Goal: Task Accomplishment & Management: Manage account settings

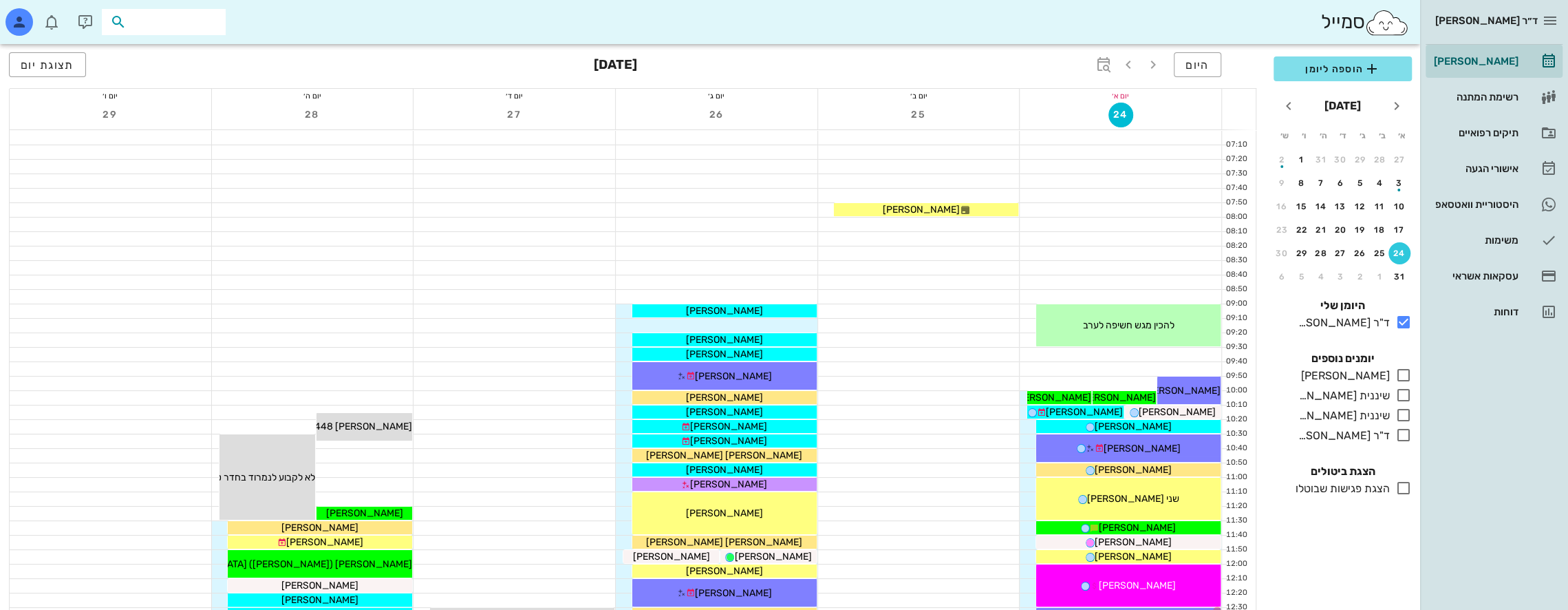
click at [186, 16] on input "text" at bounding box center [174, 22] width 88 height 18
type input "b"
type input "[PERSON_NAME]"
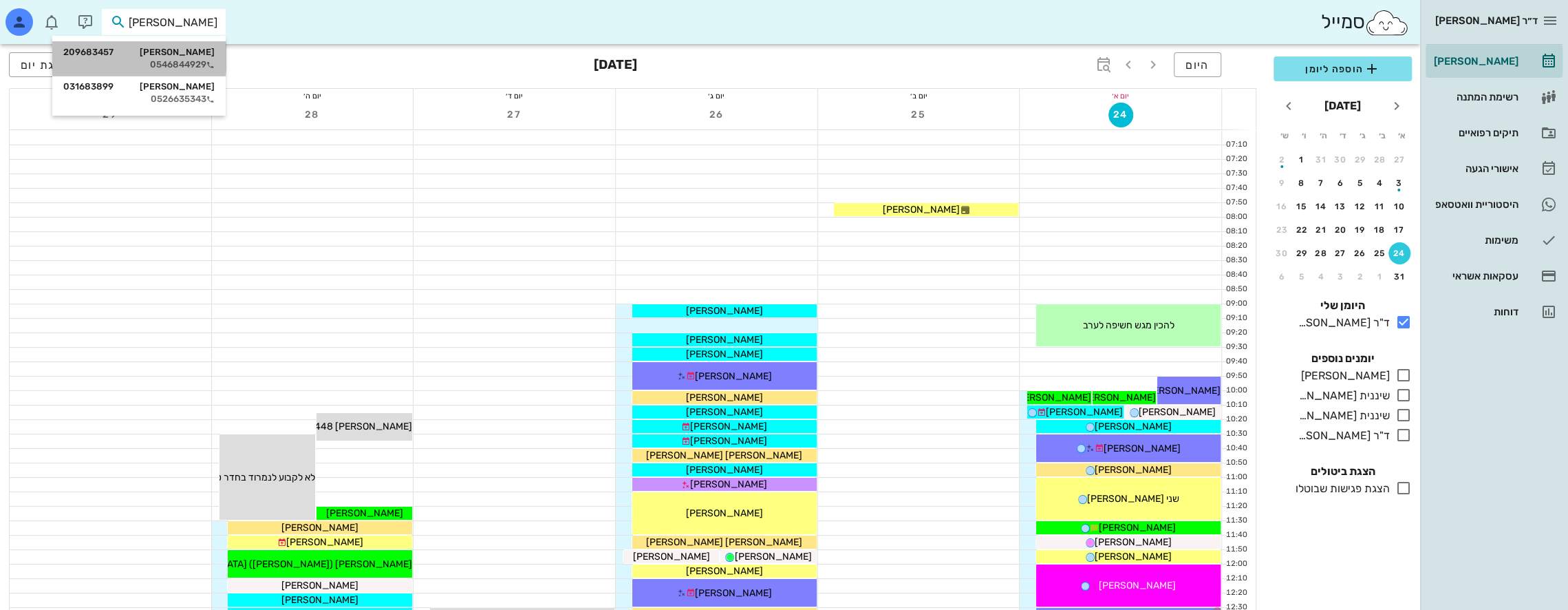
click at [190, 53] on div "[PERSON_NAME] 209683457" at bounding box center [139, 52] width 151 height 11
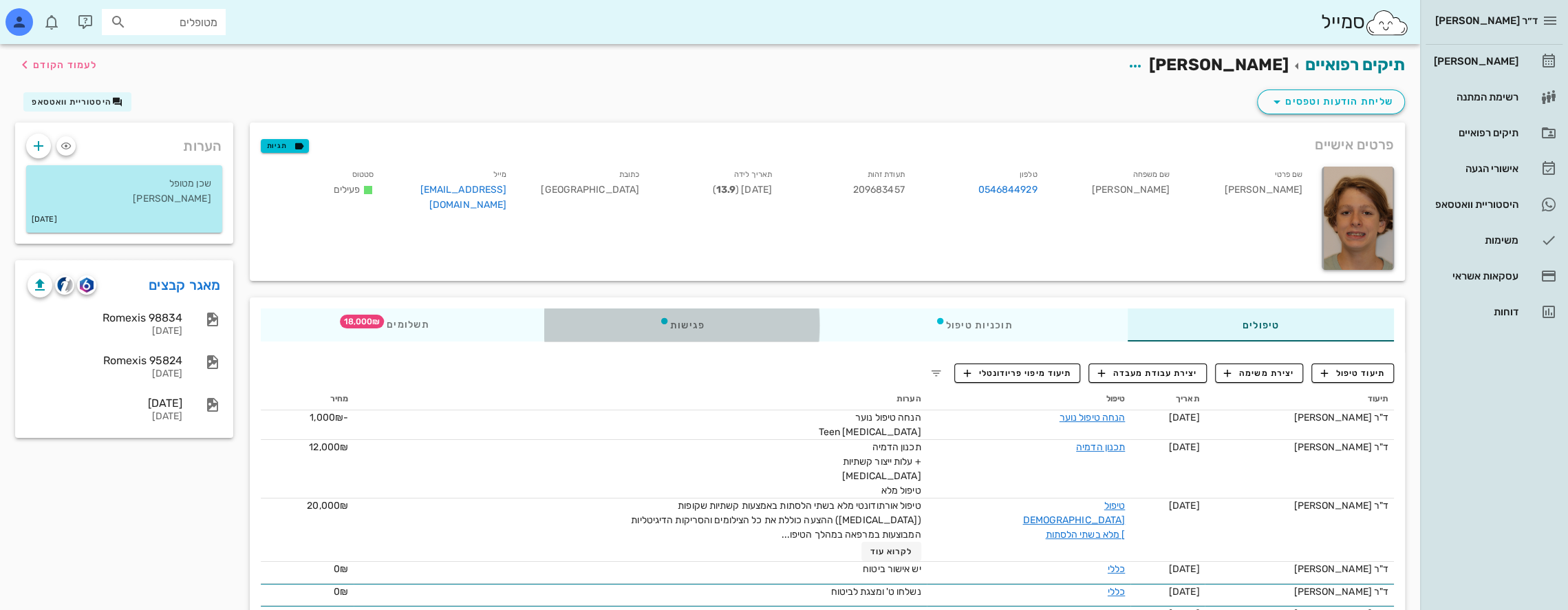
click at [684, 325] on div "פגישות" at bounding box center [681, 325] width 276 height 33
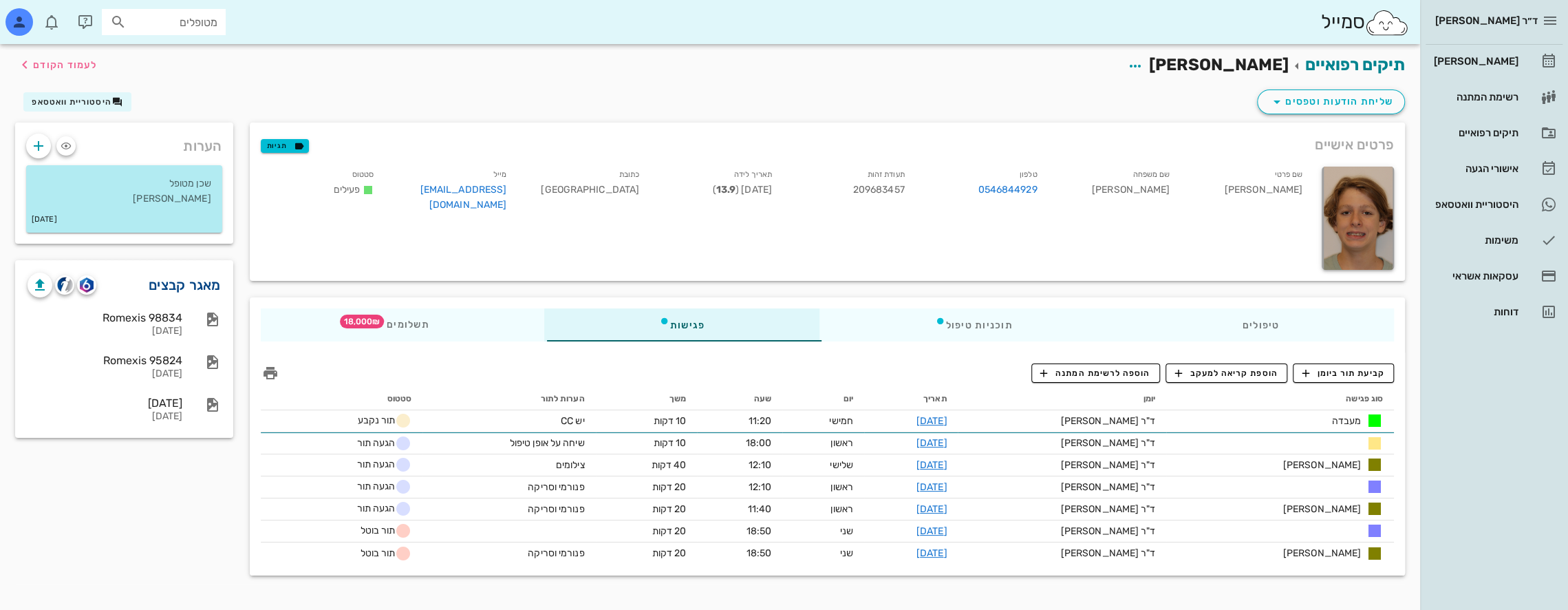
click at [189, 285] on link "מאגר קבצים" at bounding box center [184, 284] width 72 height 22
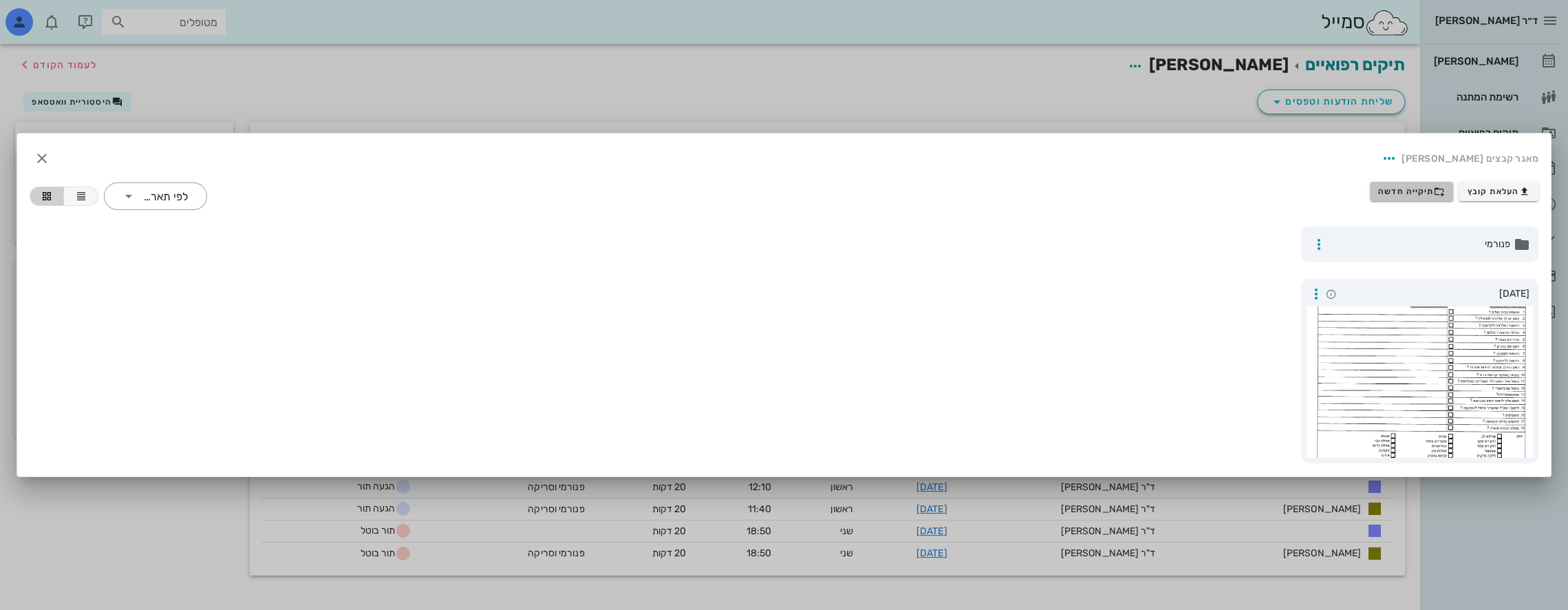
click at [1416, 192] on span "תיקייה חדשה" at bounding box center [1411, 192] width 67 height 11
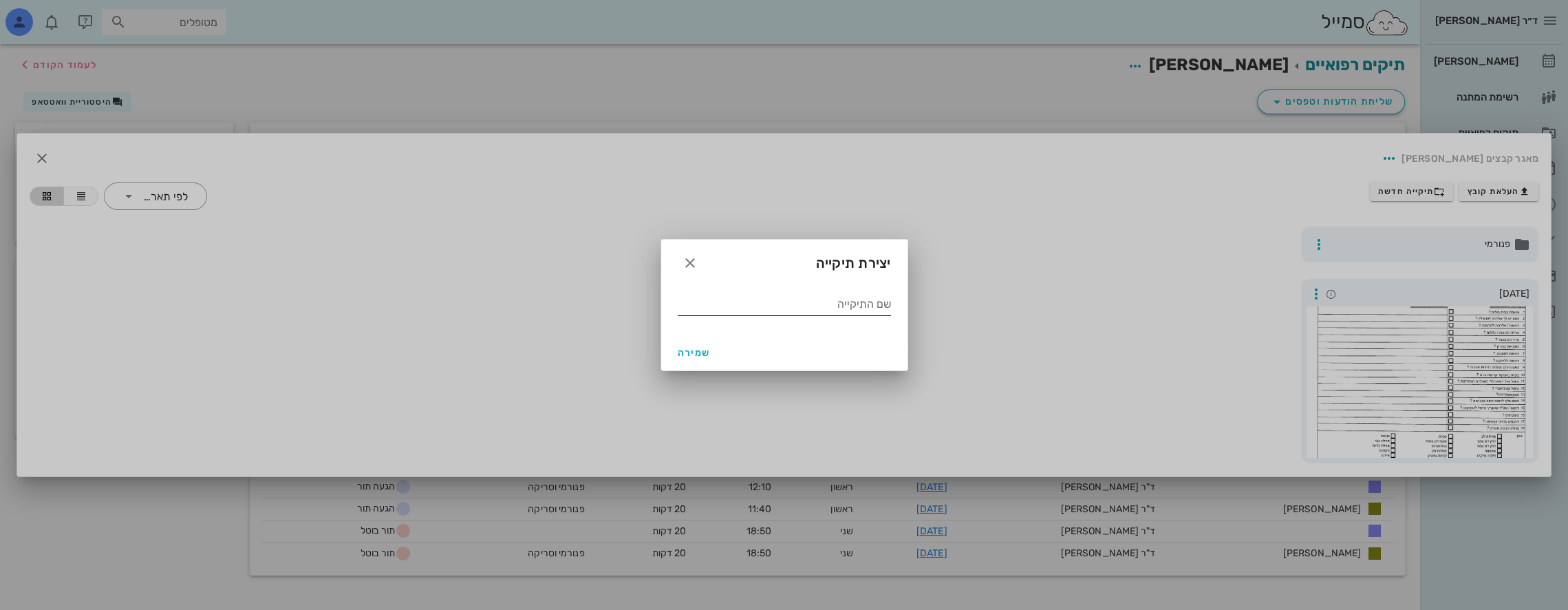
click at [863, 309] on input "שם התיקייה" at bounding box center [784, 304] width 213 height 22
type input "06 2025"
click at [685, 348] on span "שמירה" at bounding box center [694, 353] width 33 height 12
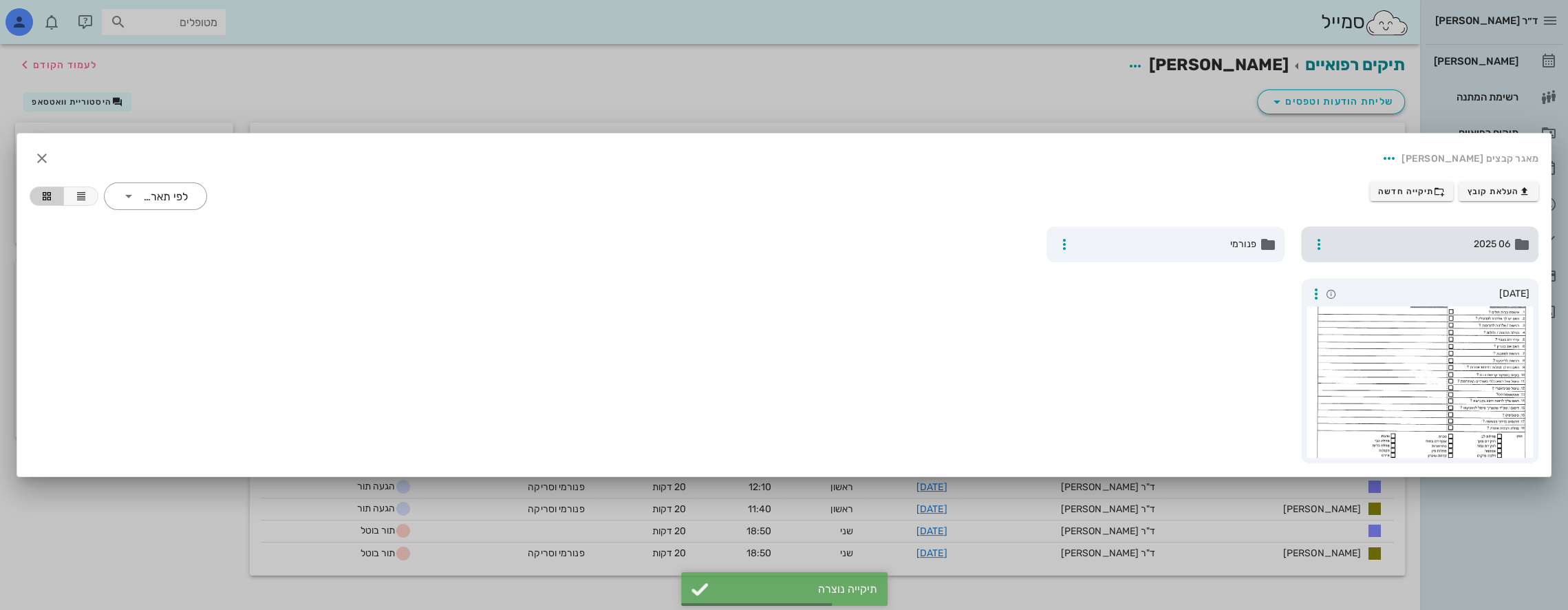
click at [1469, 241] on span "06 2025" at bounding box center [1421, 244] width 179 height 15
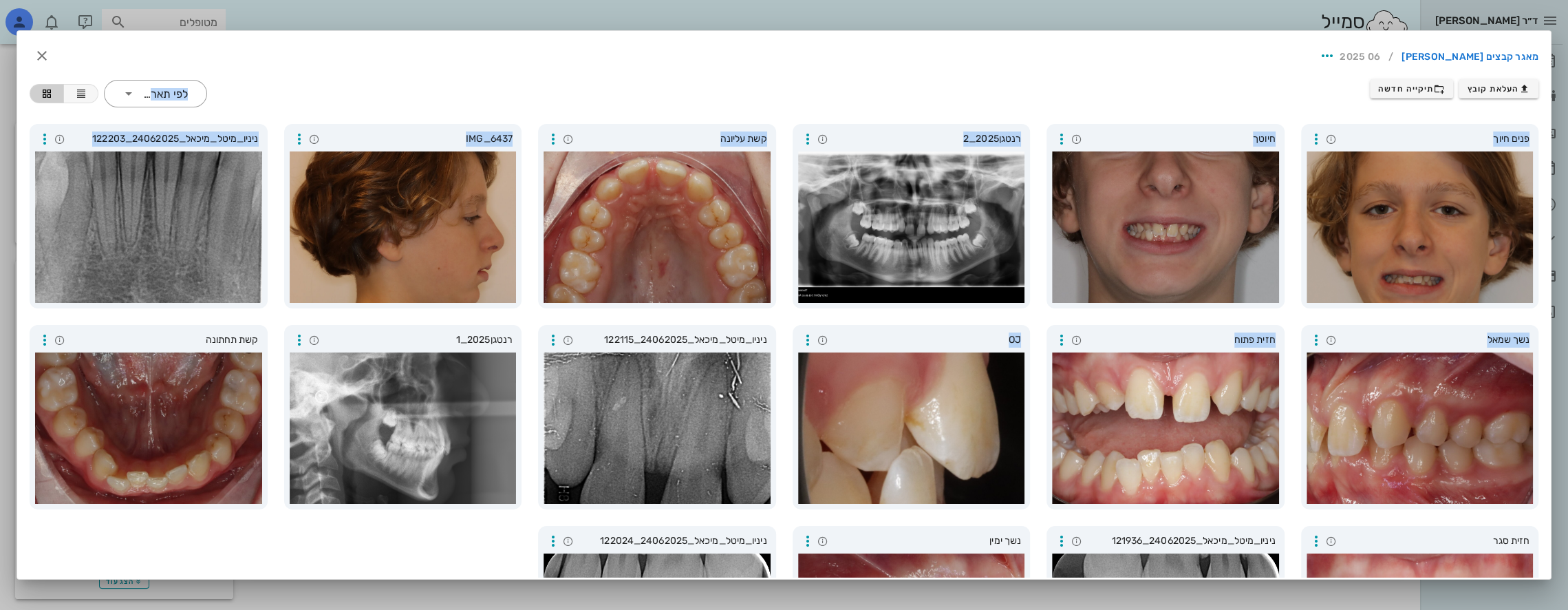
drag, startPoint x: 962, startPoint y: 45, endPoint x: 1017, endPoint y: 108, distance: 83.6
click at [893, 327] on div "מאגר קבצים [PERSON_NAME] / 06 2025 העלאת קובץ תיקייה חדשה ​ לפי תאריך פנים חיוך…" at bounding box center [784, 304] width 1534 height 547
click at [1207, 37] on div "מאגר קבצים [PERSON_NAME] / 06 2025" at bounding box center [784, 56] width 1531 height 47
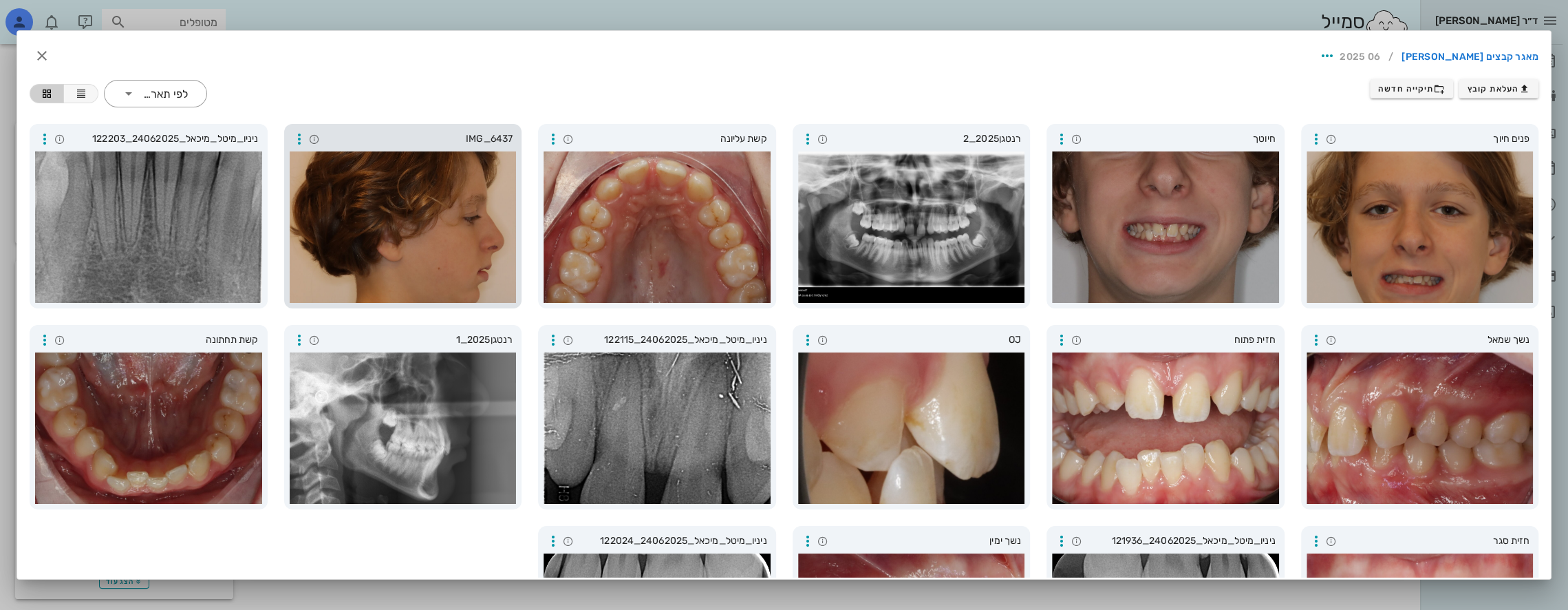
click at [429, 226] on div at bounding box center [403, 227] width 227 height 151
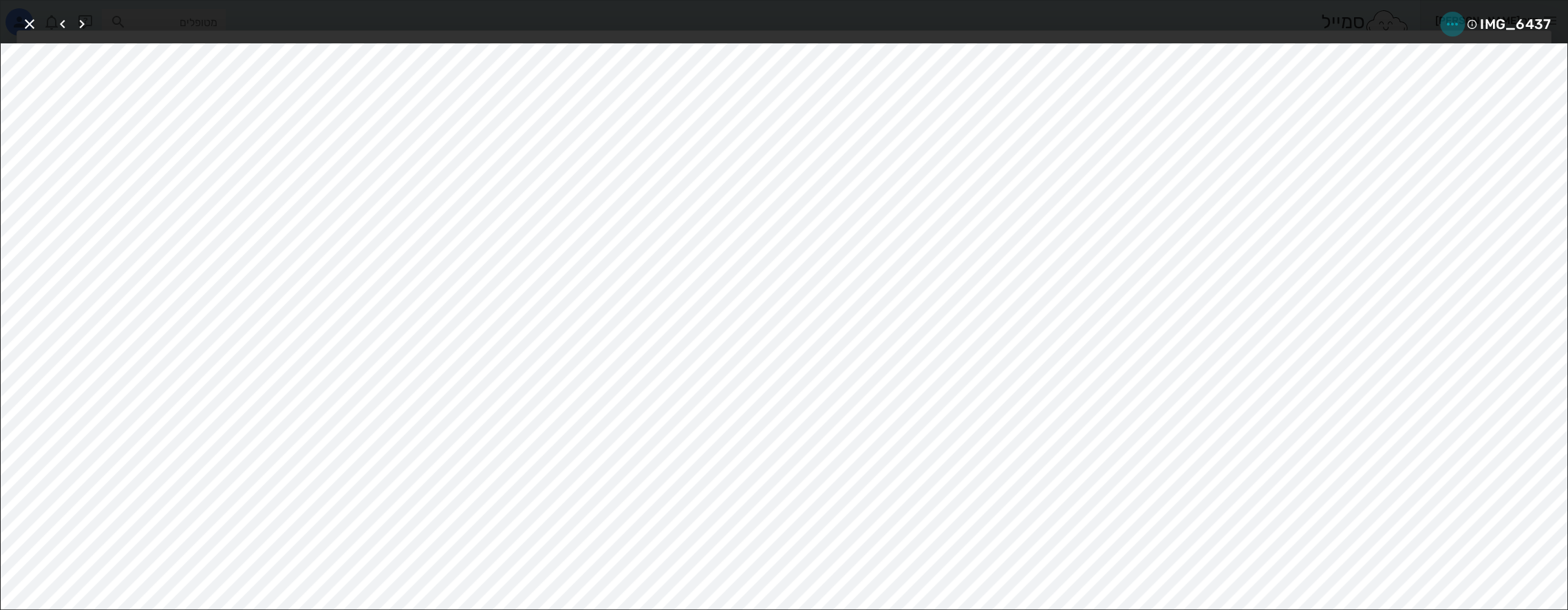
click at [1449, 22] on icon "button" at bounding box center [1453, 24] width 16 height 16
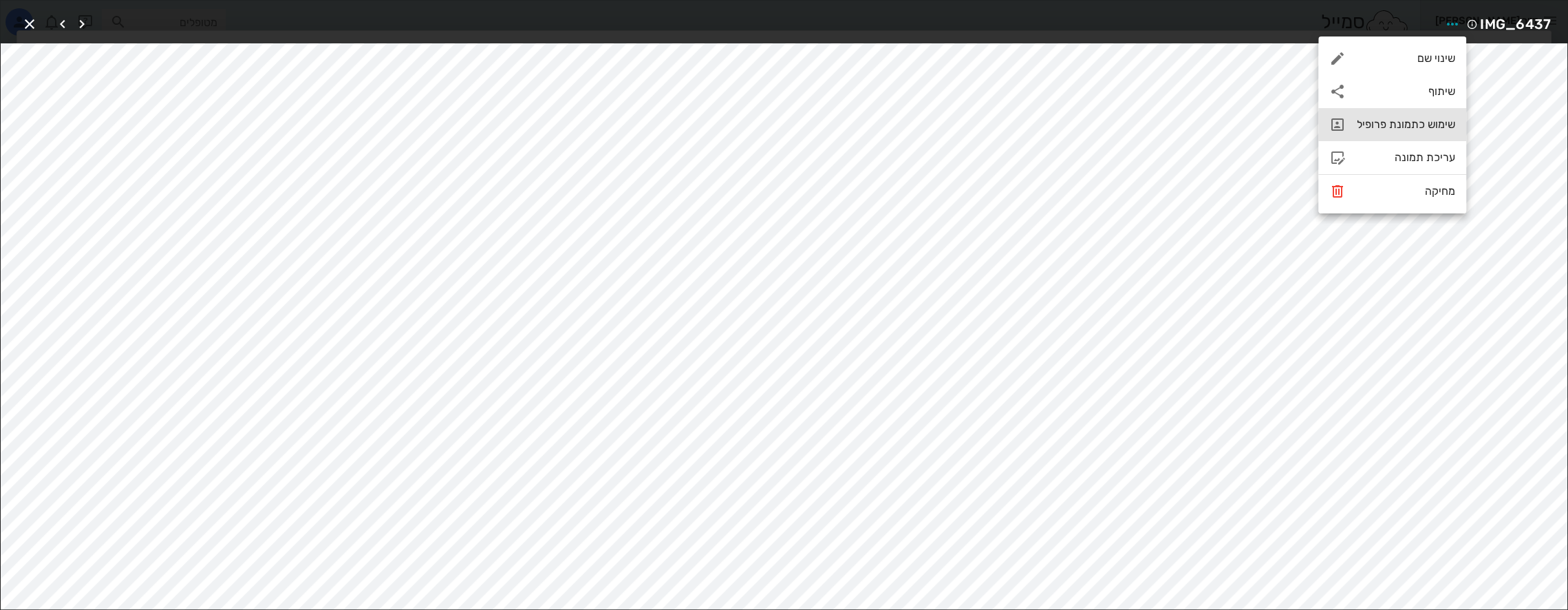
click at [1420, 122] on div "שימוש כתמונת פרופיל" at bounding box center [1405, 124] width 98 height 13
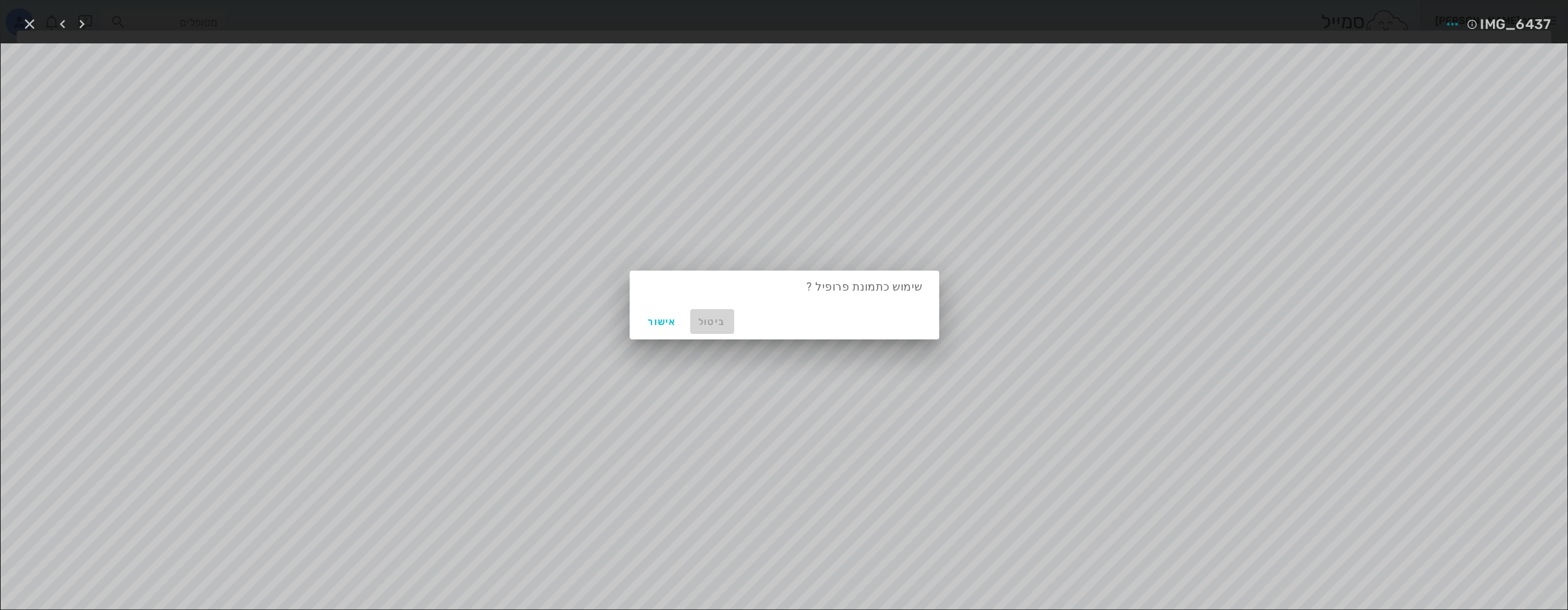
click at [707, 326] on span "ביטול" at bounding box center [712, 321] width 33 height 12
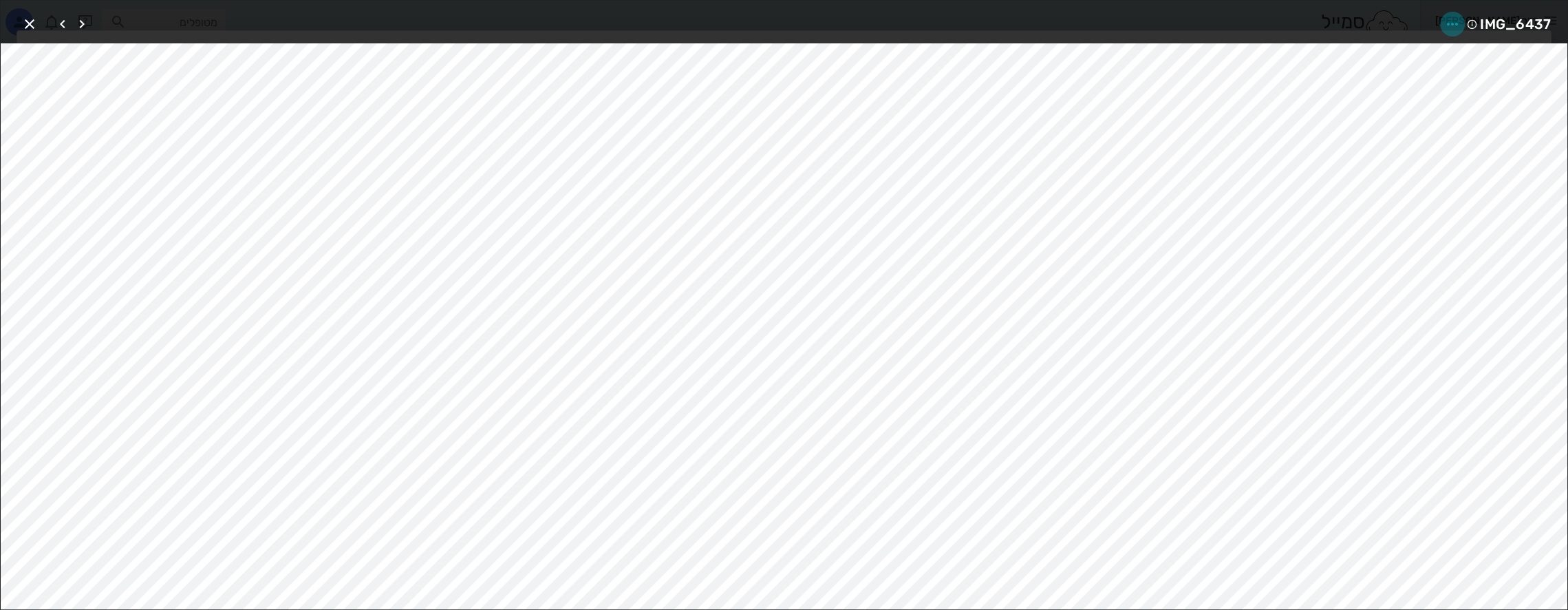
click at [1450, 16] on icon "button" at bounding box center [1453, 24] width 16 height 16
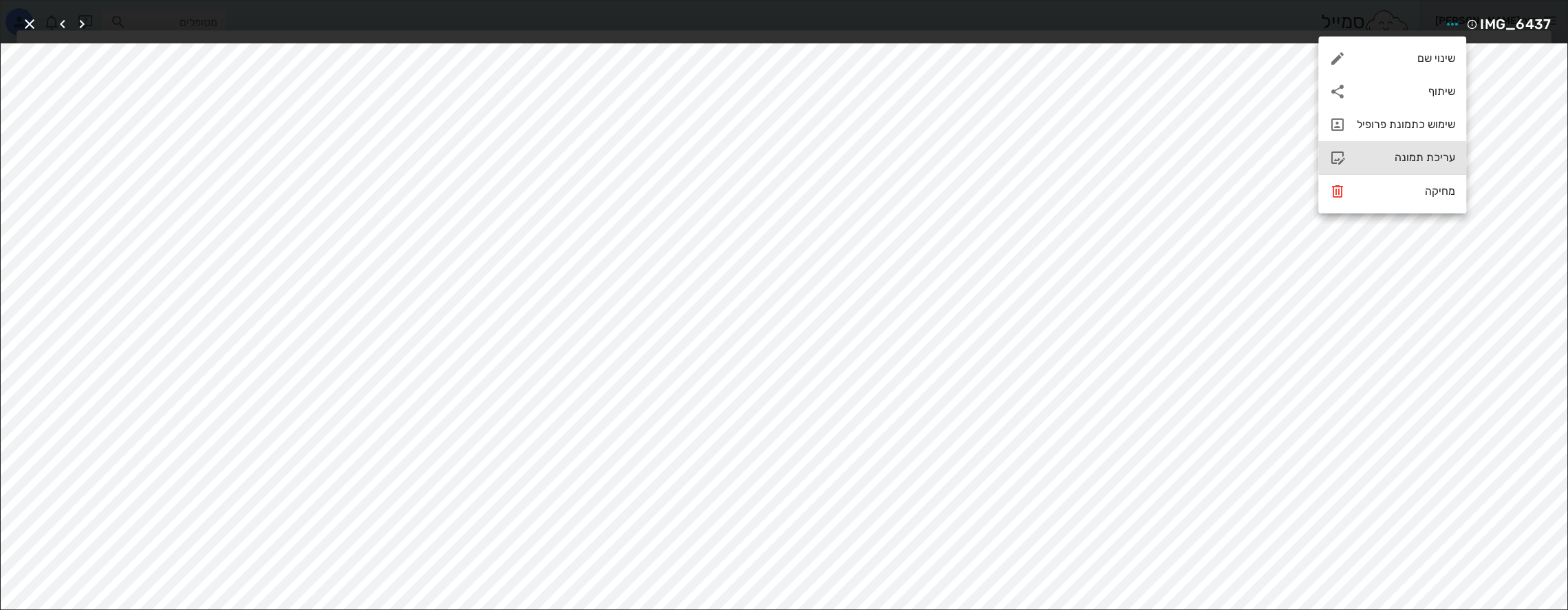
click at [1430, 151] on div "עריכת תמונה" at bounding box center [1405, 157] width 98 height 13
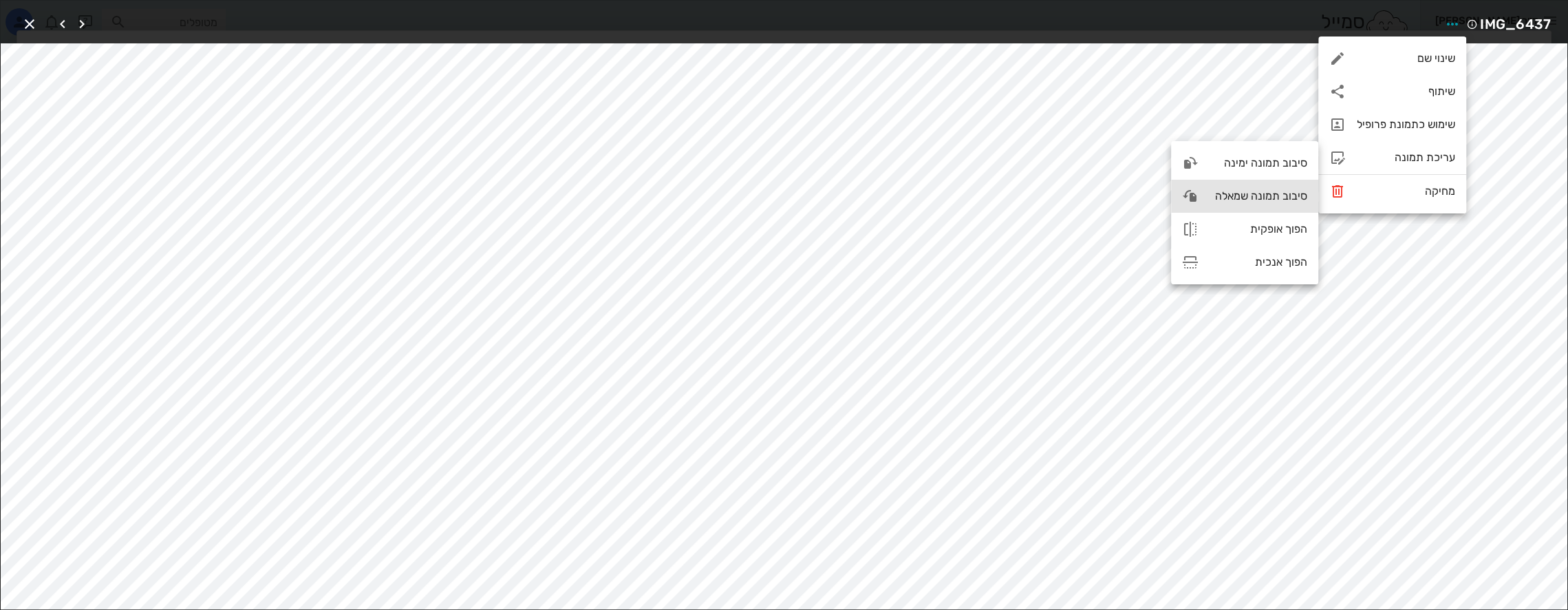
click at [1282, 193] on div "סיבוב תמונה שמאלה" at bounding box center [1259, 195] width 98 height 13
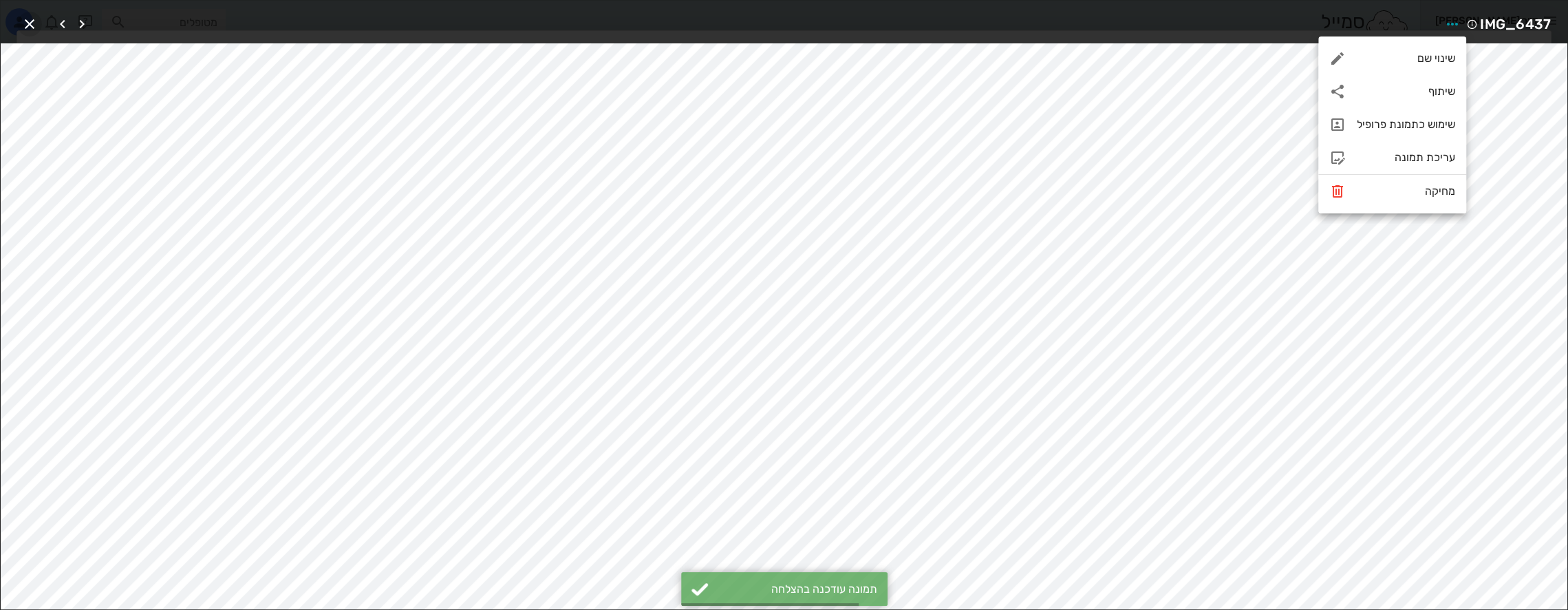
click at [31, 23] on icon "button" at bounding box center [30, 24] width 16 height 16
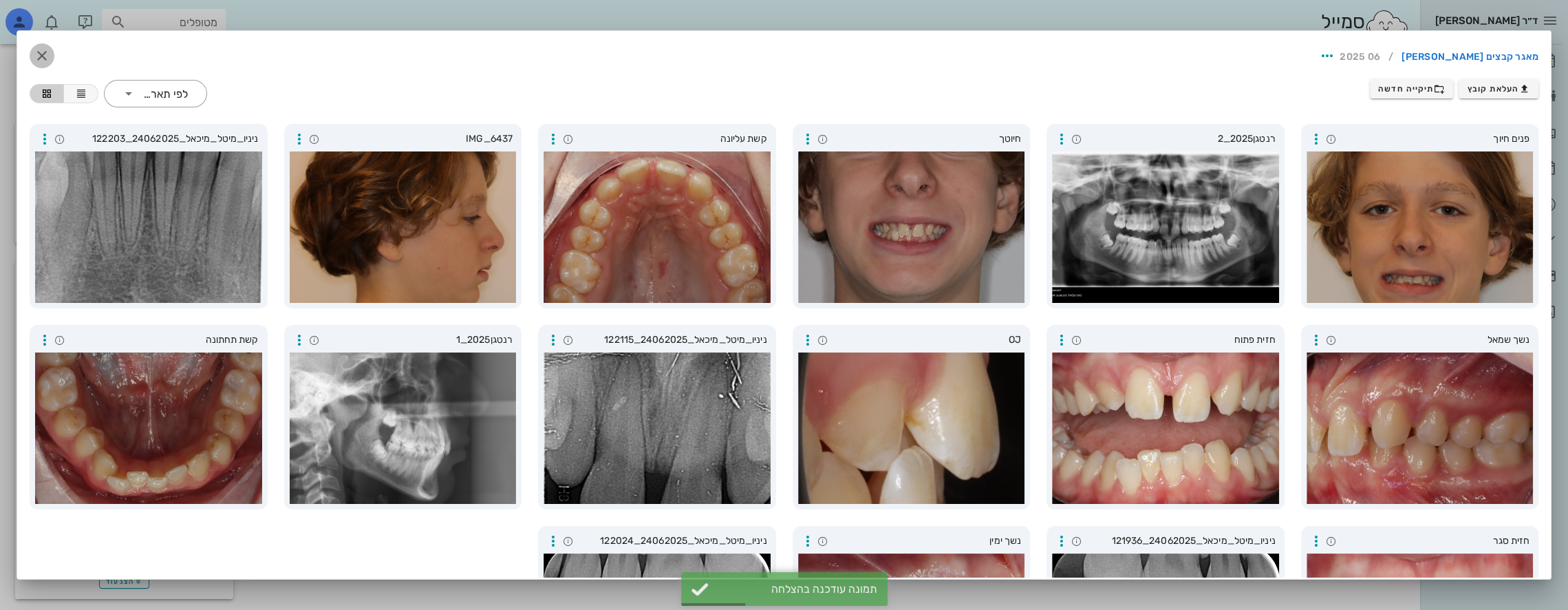
click at [50, 54] on icon "button" at bounding box center [41, 56] width 16 height 16
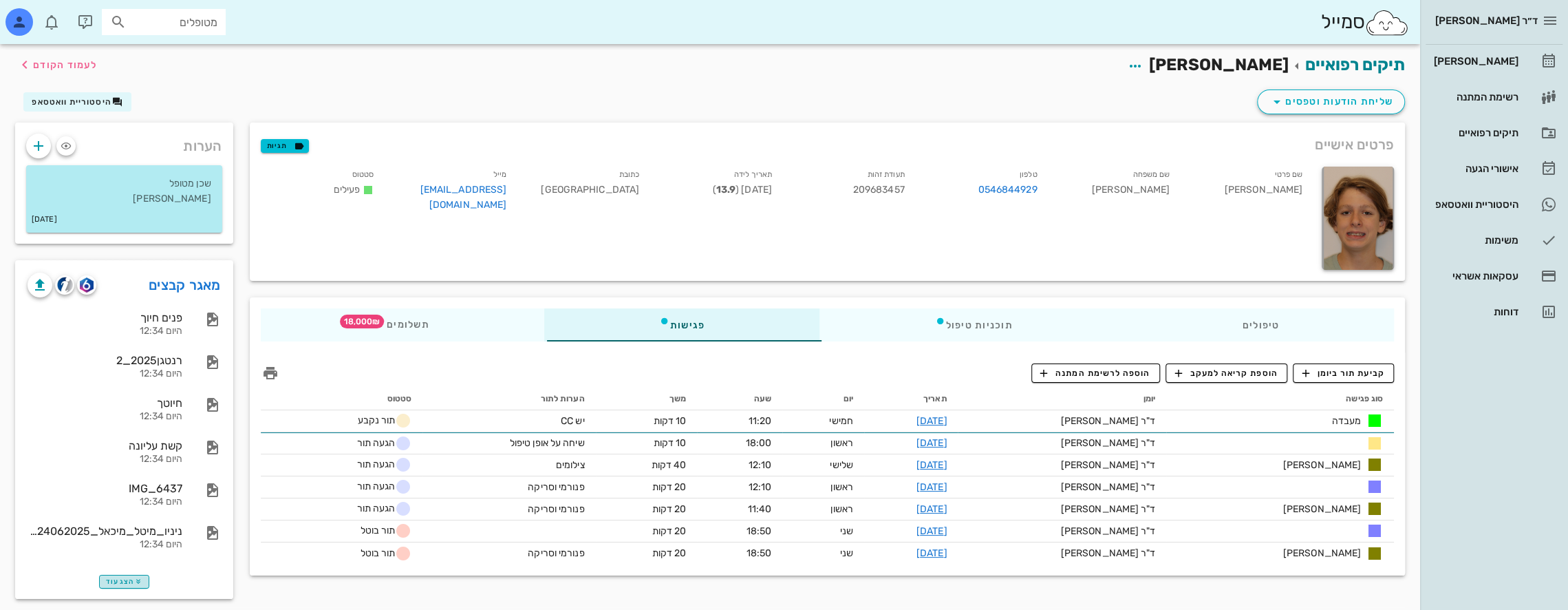
click at [119, 584] on span "הצג עוד" at bounding box center [124, 581] width 37 height 8
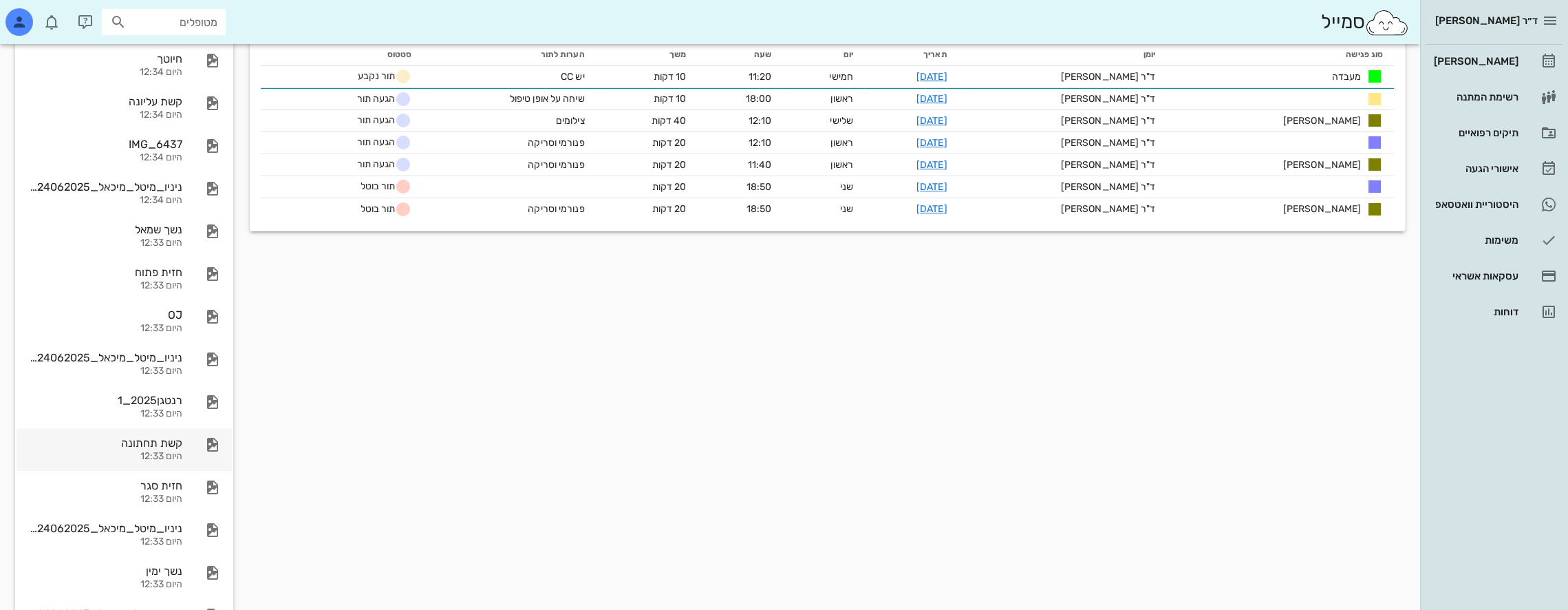
scroll to position [68, 0]
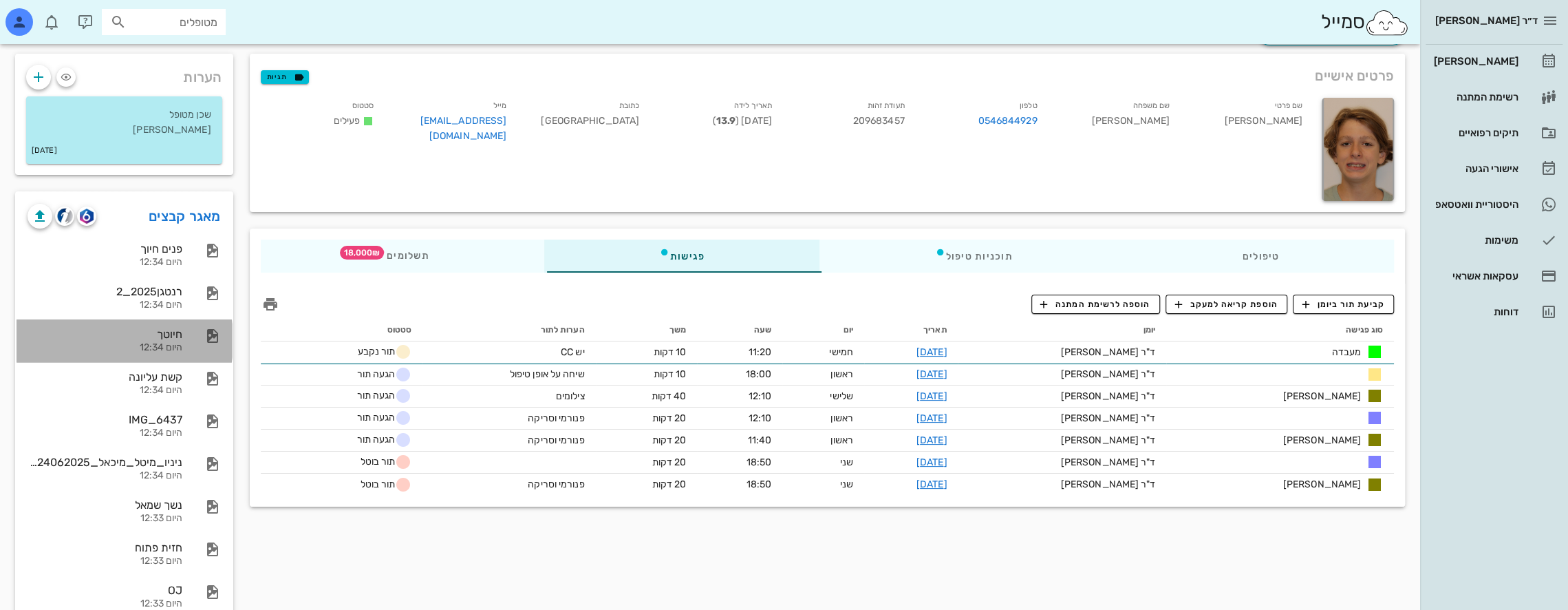
click at [176, 332] on div "חיוטך" at bounding box center [105, 334] width 155 height 13
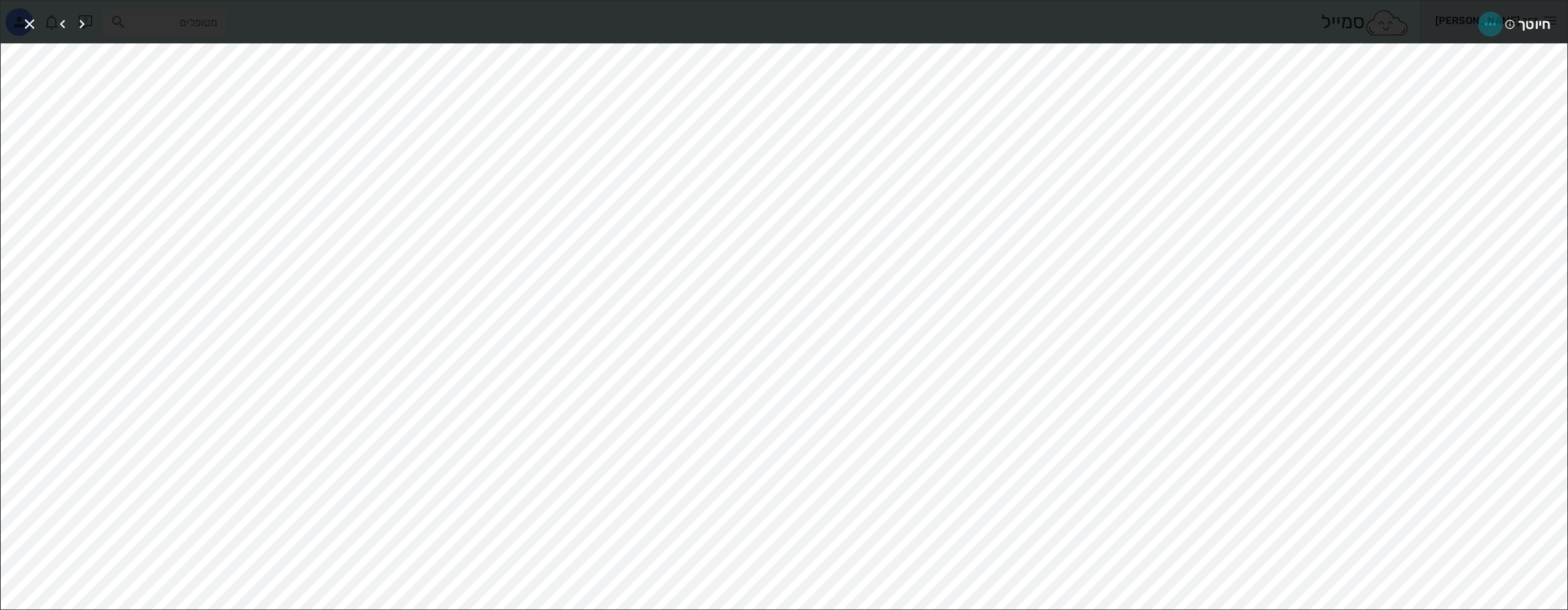
click at [1485, 21] on icon "button" at bounding box center [1491, 24] width 16 height 16
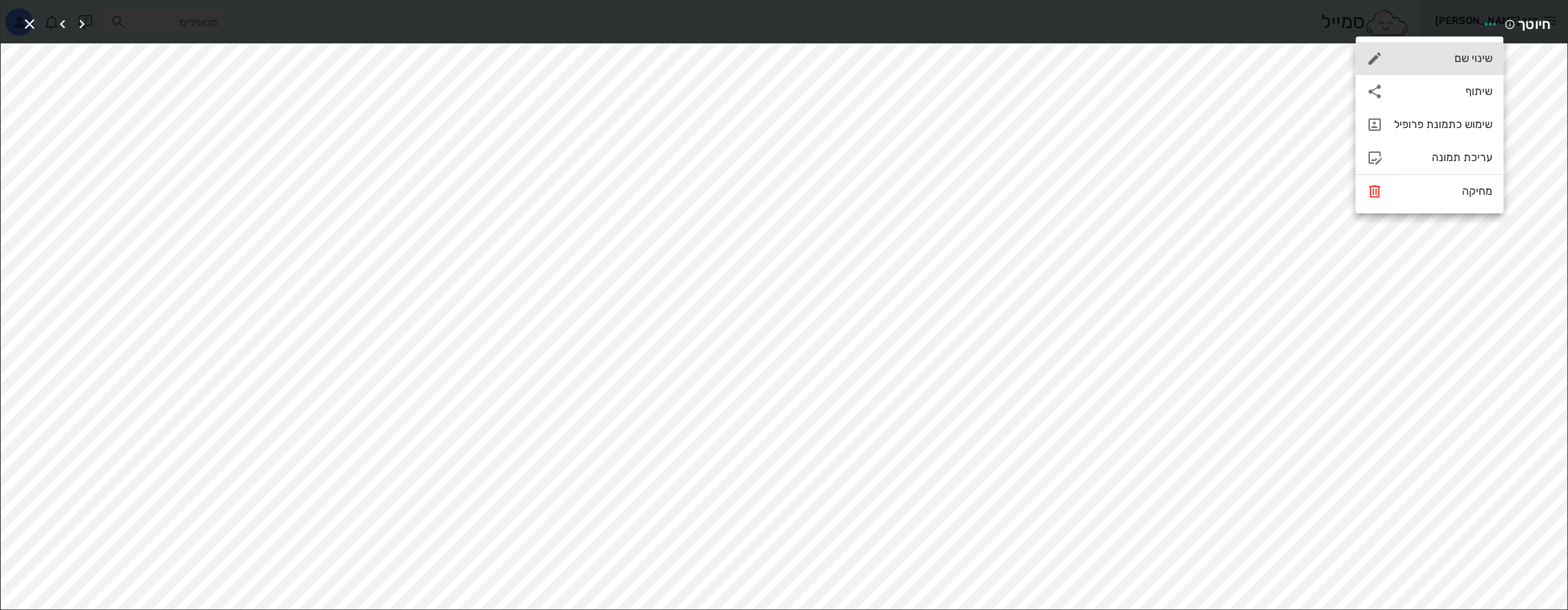
click at [1468, 57] on div "שינוי שם" at bounding box center [1443, 58] width 98 height 13
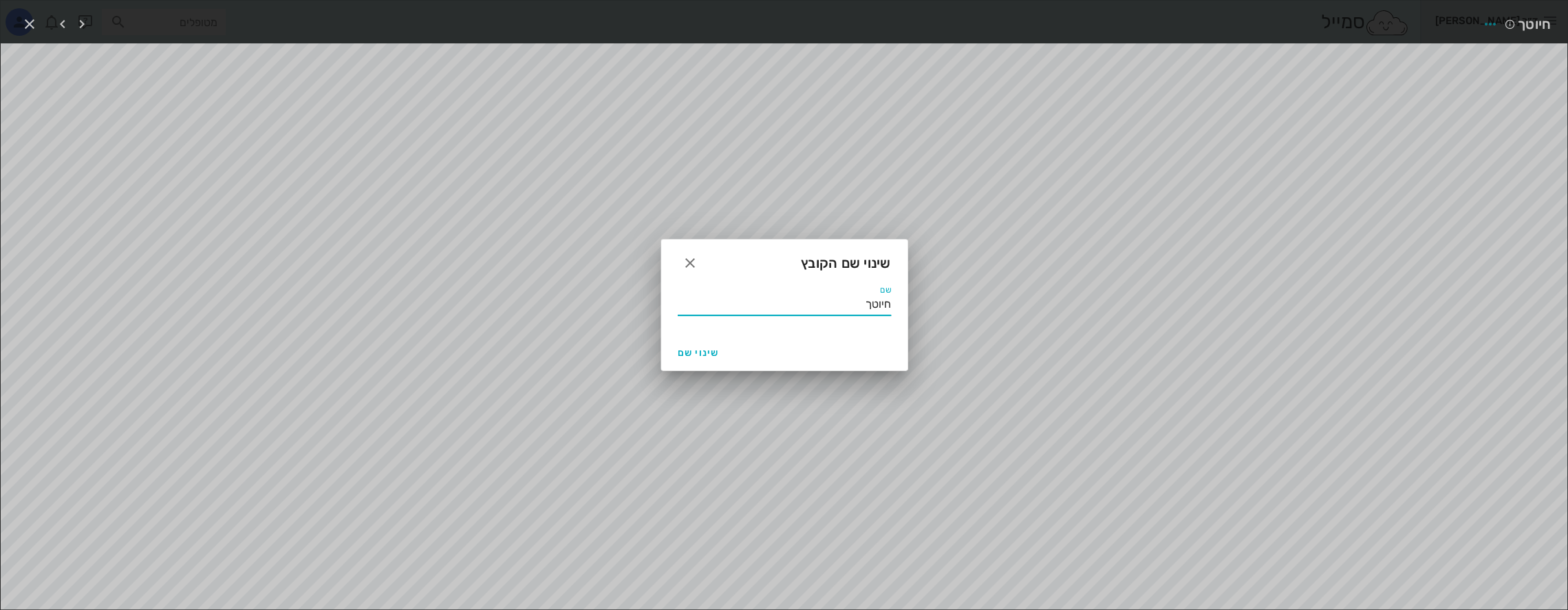
click at [874, 306] on input "חיוטך" at bounding box center [785, 304] width 211 height 22
type input "חיוך"
click at [694, 351] on span "שינוי שם" at bounding box center [698, 353] width 42 height 12
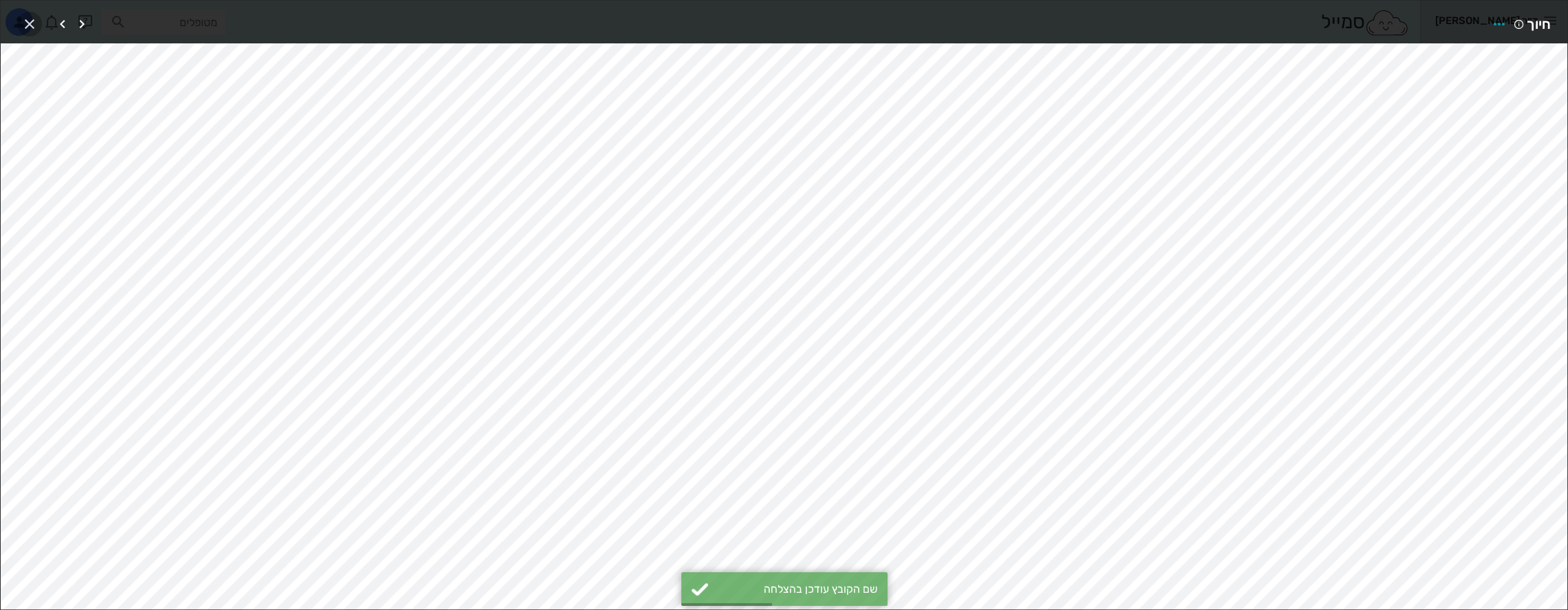
click at [31, 22] on icon "button" at bounding box center [30, 24] width 16 height 16
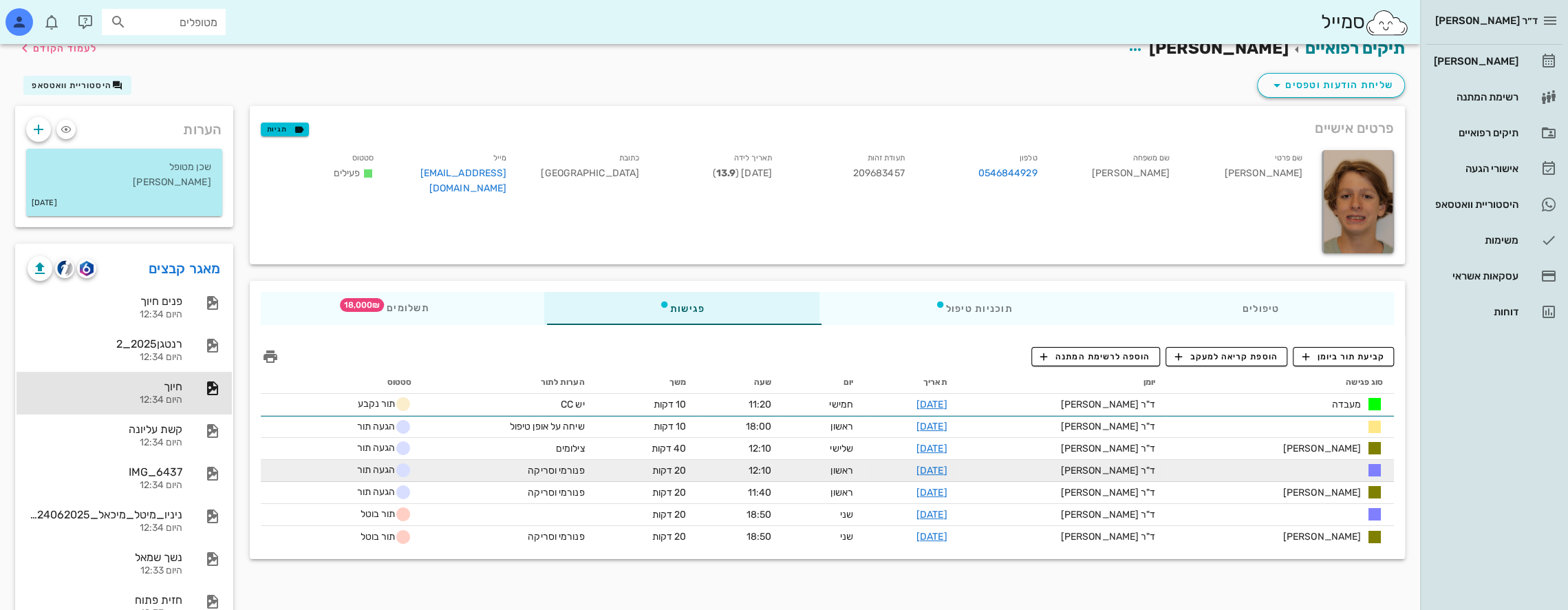
scroll to position [0, 0]
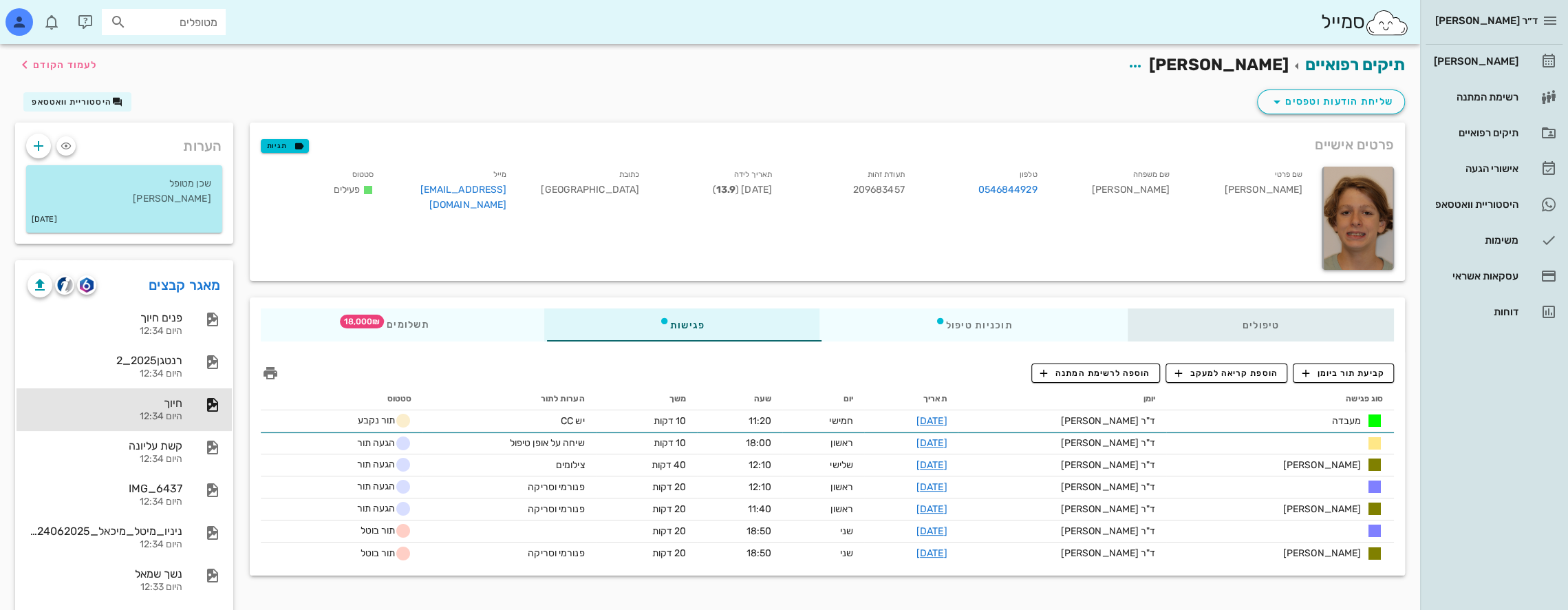
click at [1242, 326] on div "טיפולים" at bounding box center [1260, 325] width 267 height 33
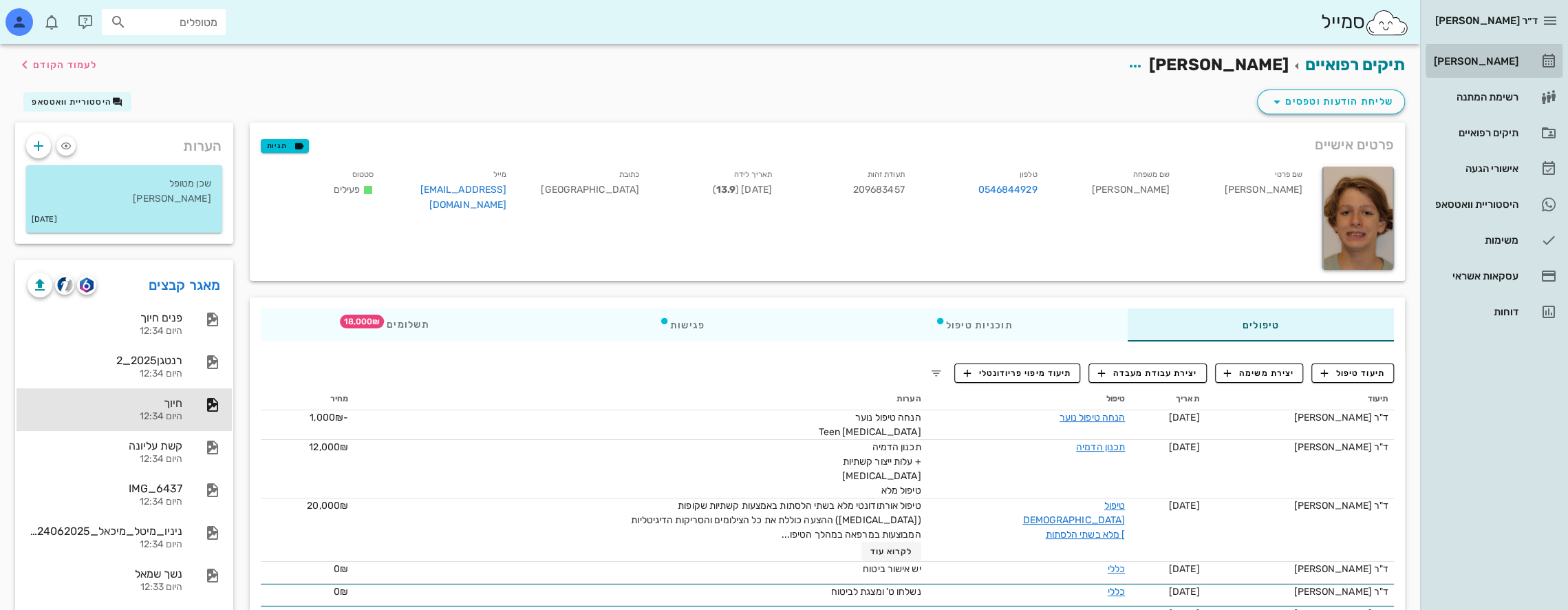
click at [1497, 53] on div "[PERSON_NAME]" at bounding box center [1474, 61] width 87 height 22
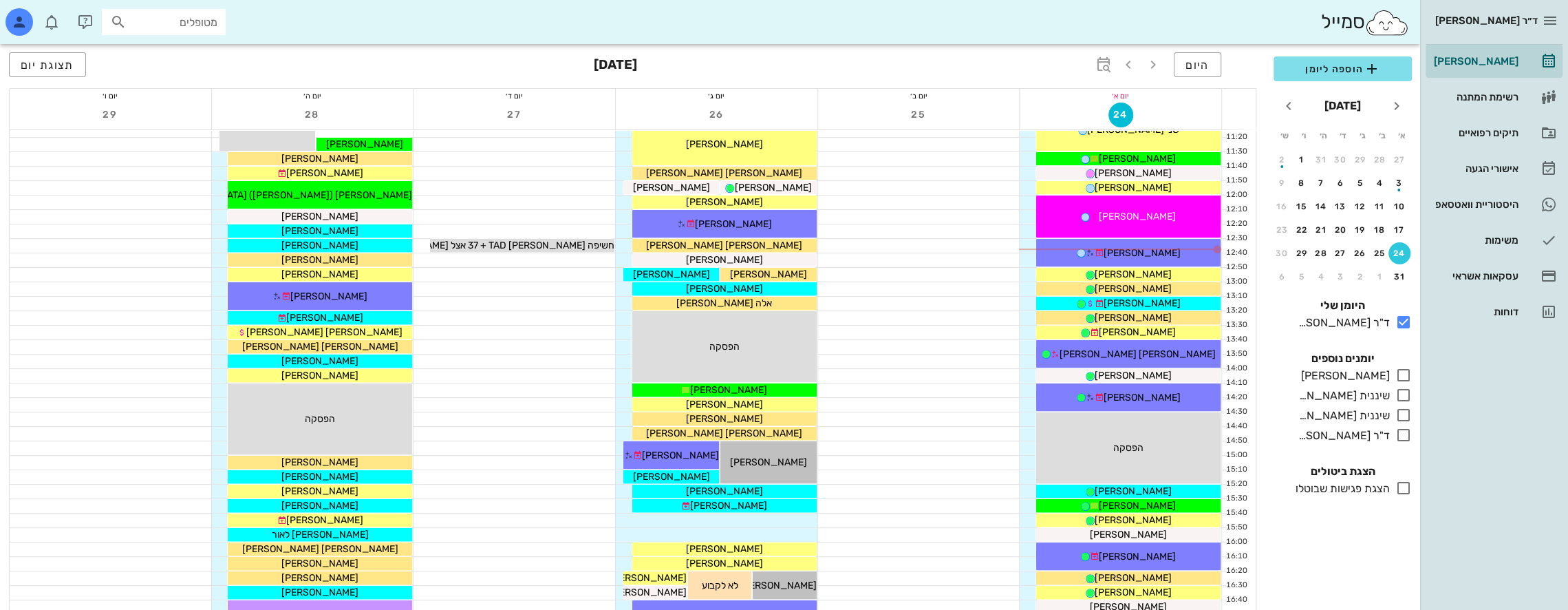
scroll to position [344, 0]
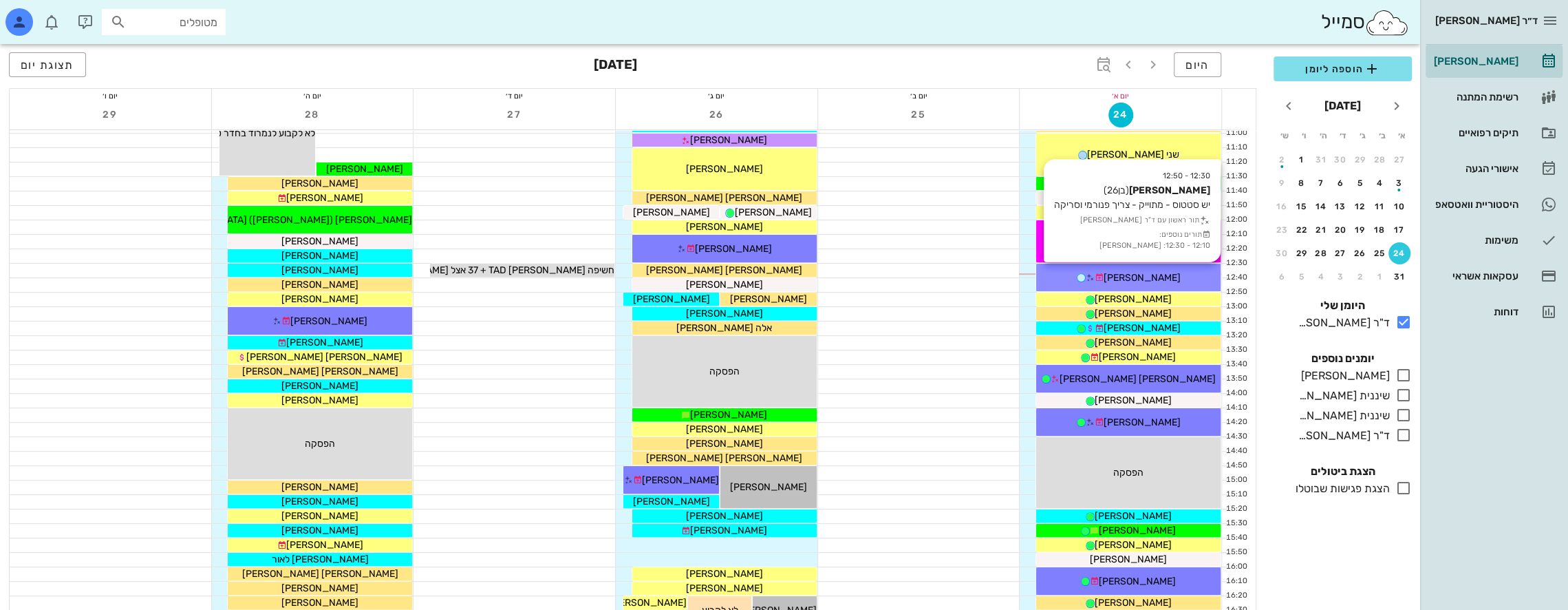
click at [1160, 272] on span "[PERSON_NAME]" at bounding box center [1142, 277] width 77 height 12
